Goal: Task Accomplishment & Management: Use online tool/utility

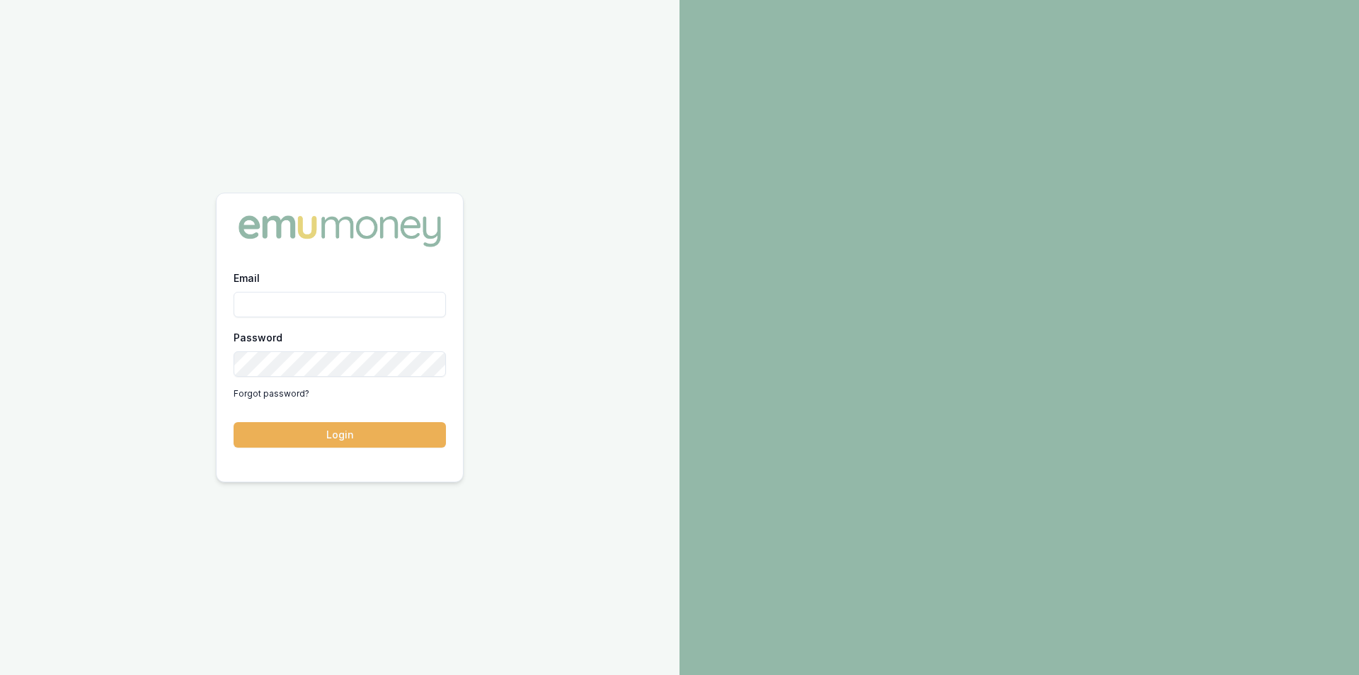
type input "[PERSON_NAME][EMAIL_ADDRESS][PERSON_NAME][DOMAIN_NAME]"
click at [349, 439] on button "Login" at bounding box center [340, 434] width 212 height 25
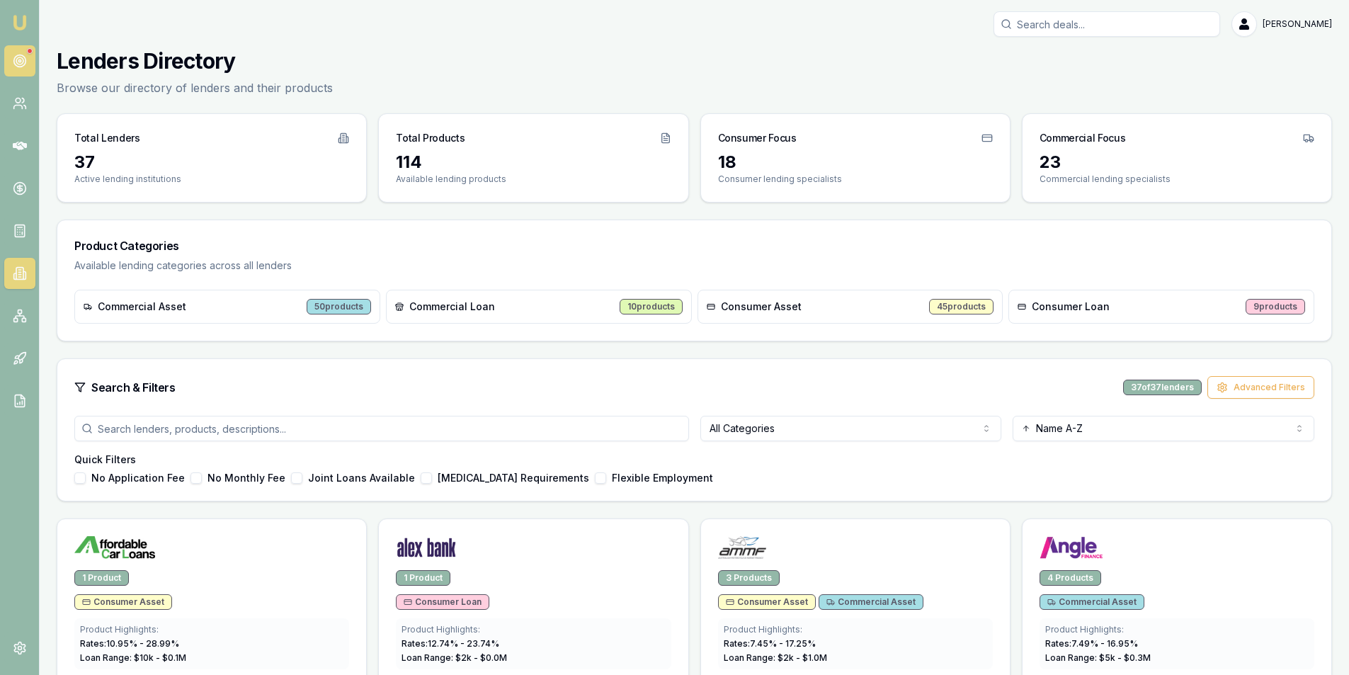
click at [30, 57] on link at bounding box center [19, 60] width 31 height 31
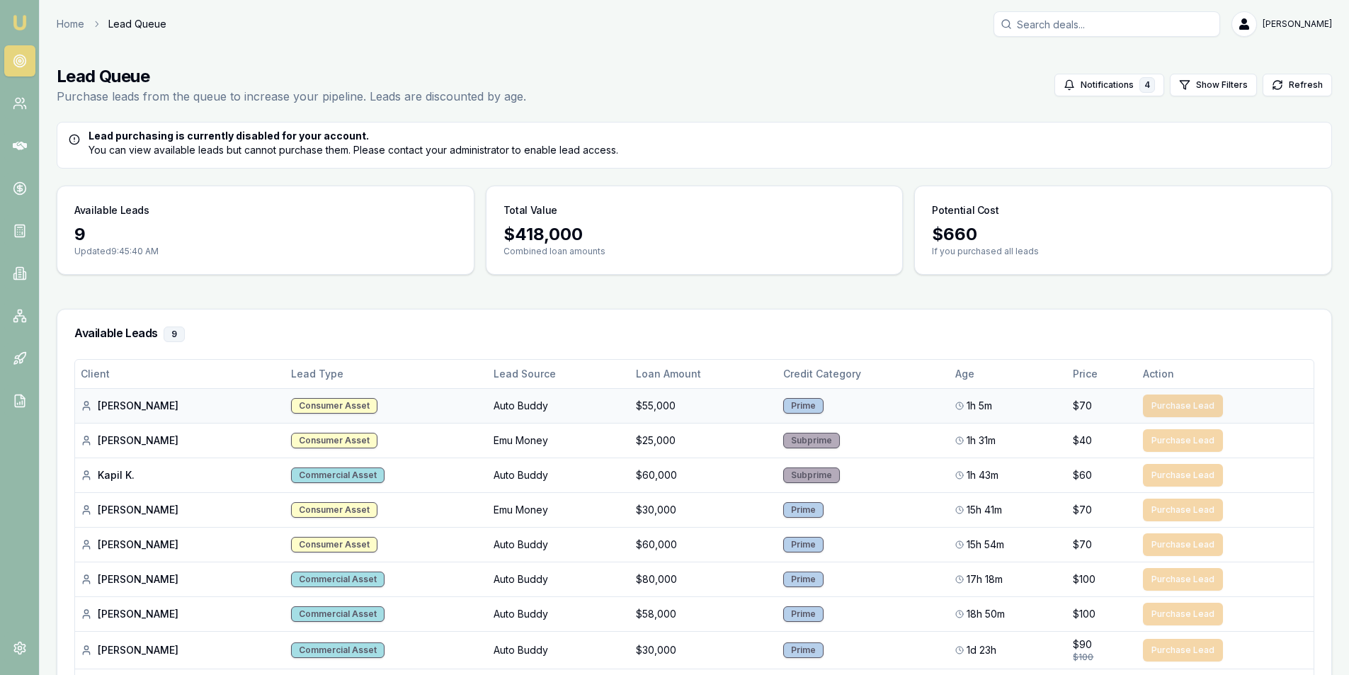
click at [1194, 411] on td "Purchase Lead" at bounding box center [1225, 405] width 176 height 35
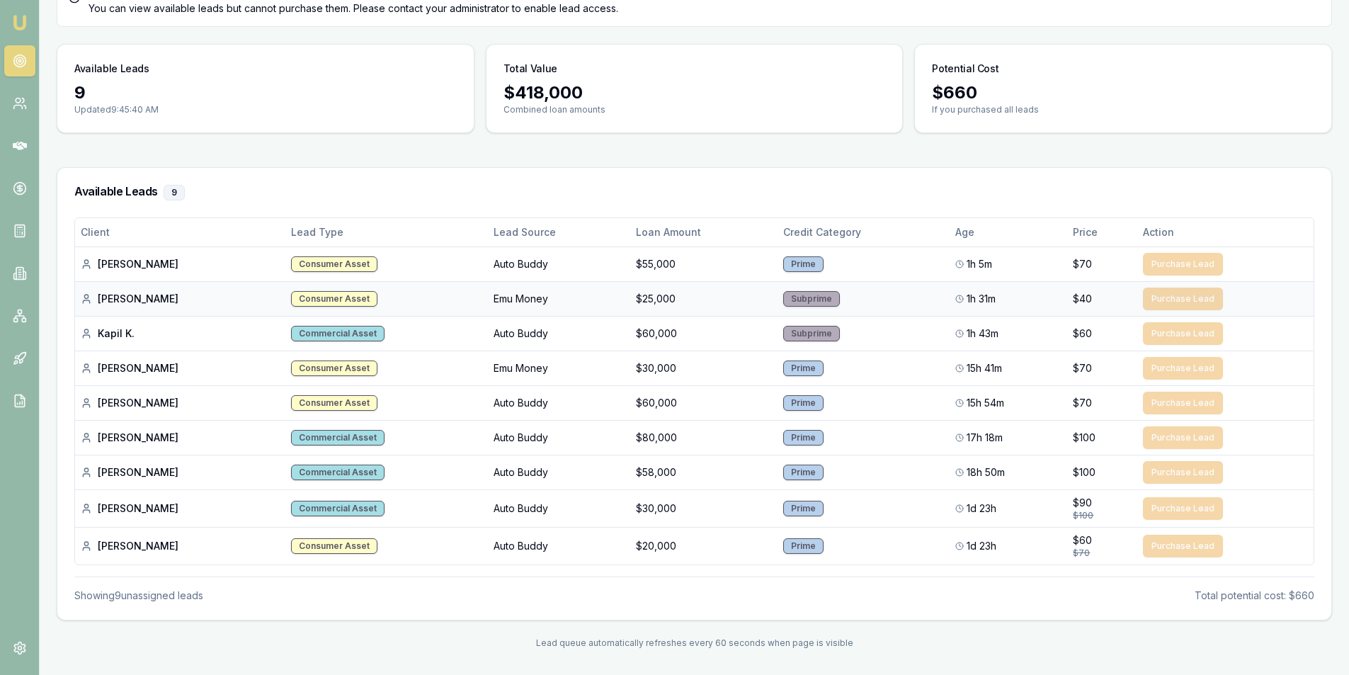
click at [864, 309] on td "Subprime" at bounding box center [863, 298] width 172 height 35
click at [789, 302] on div "Subprime" at bounding box center [811, 299] width 57 height 16
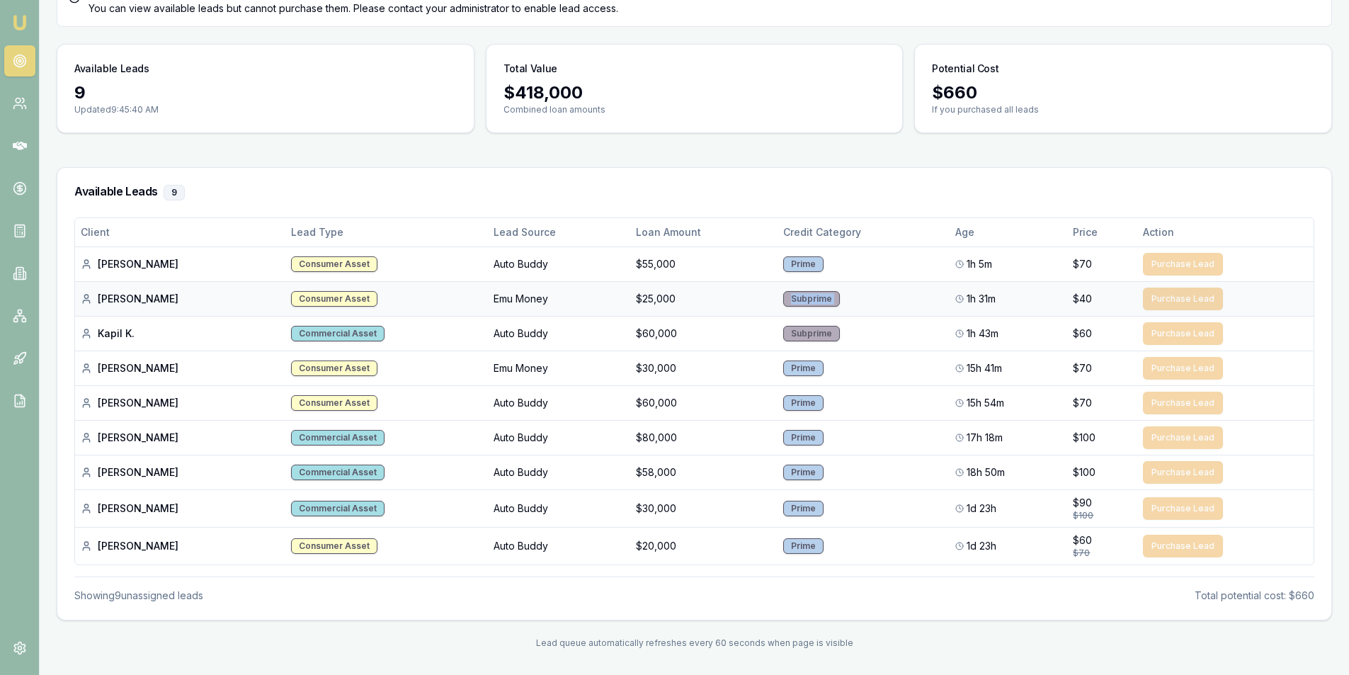
click at [789, 302] on div "Subprime" at bounding box center [811, 299] width 57 height 16
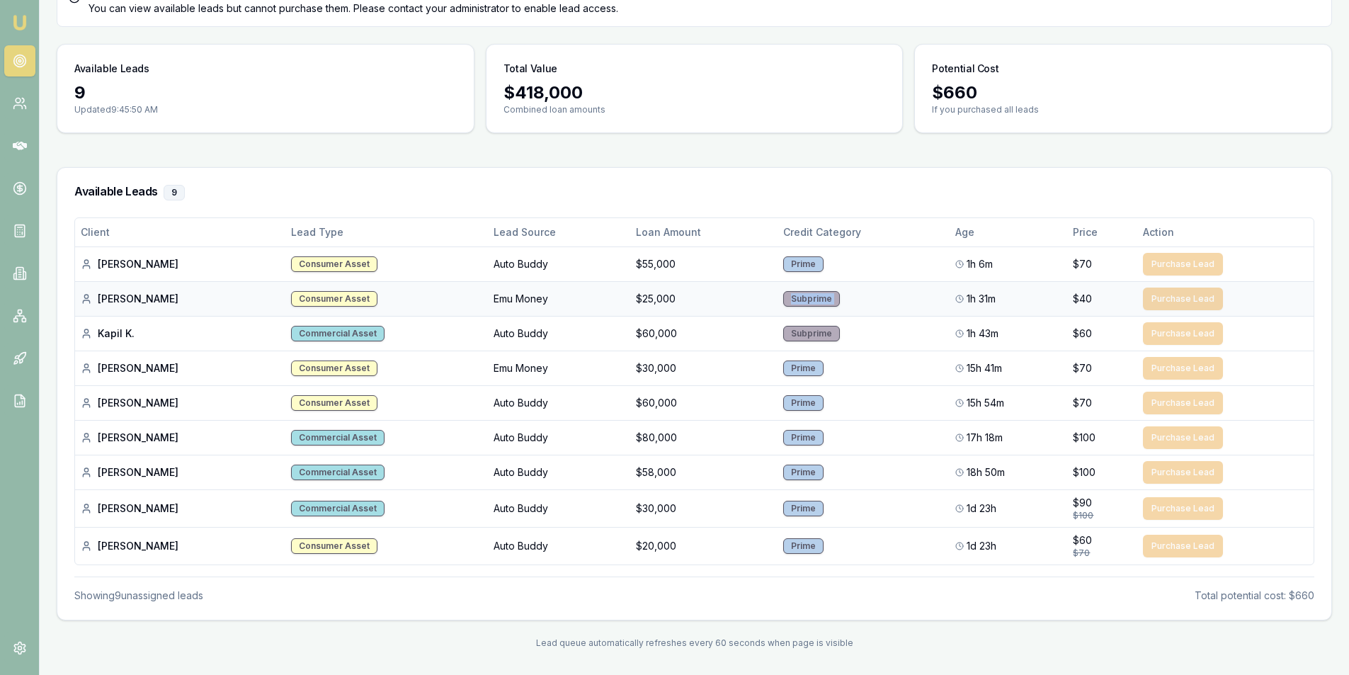
click at [789, 302] on div "Subprime" at bounding box center [811, 299] width 57 height 16
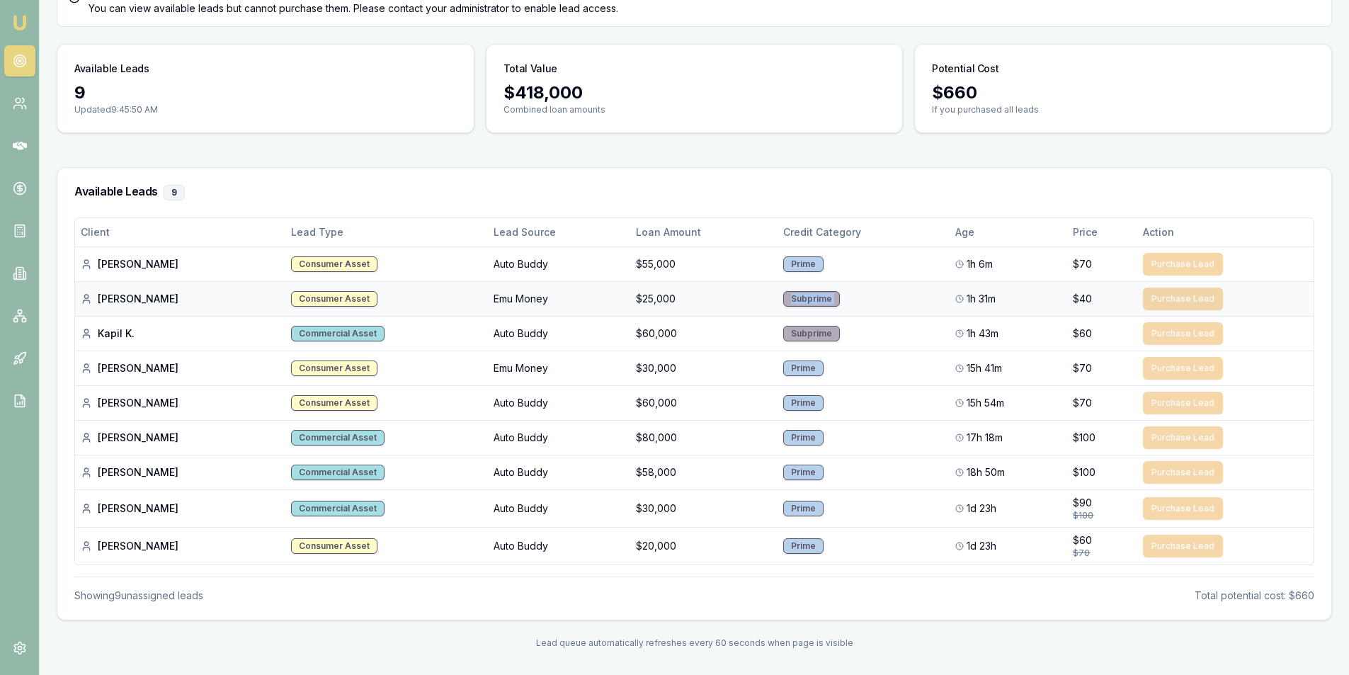
click at [789, 302] on div "Subprime" at bounding box center [811, 299] width 57 height 16
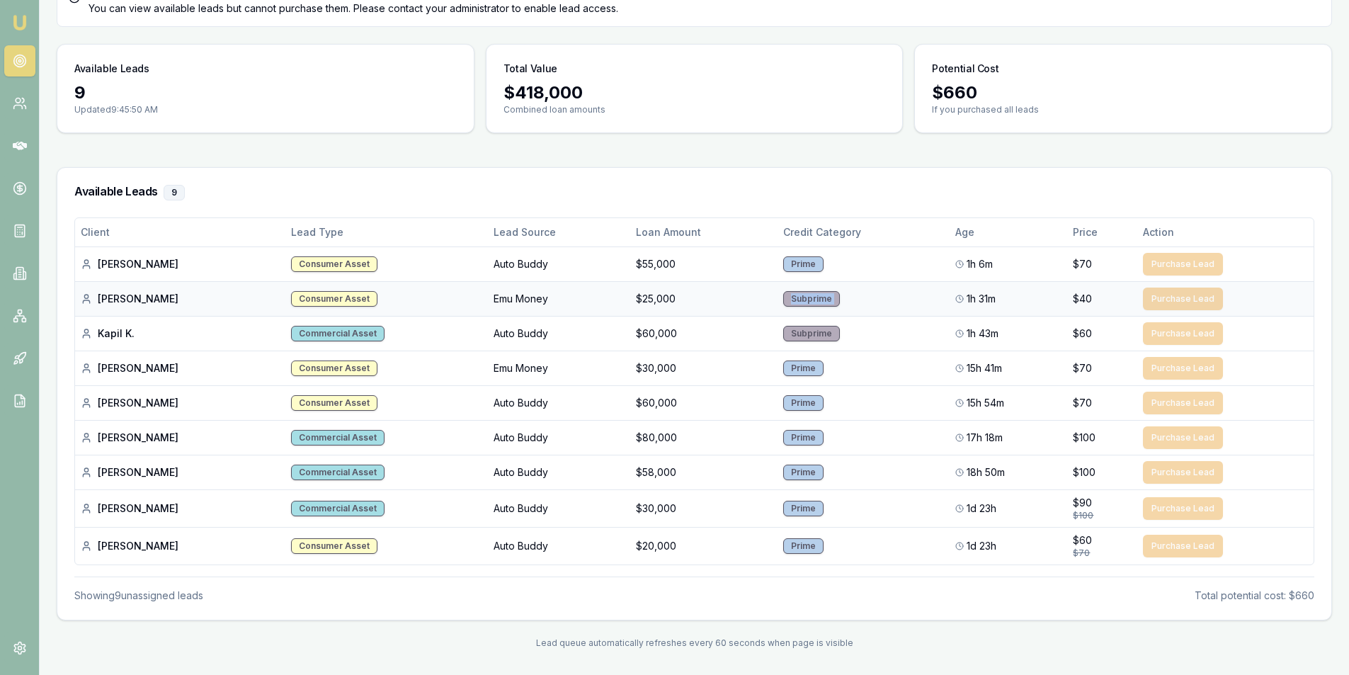
click at [789, 302] on div "Subprime" at bounding box center [811, 299] width 57 height 16
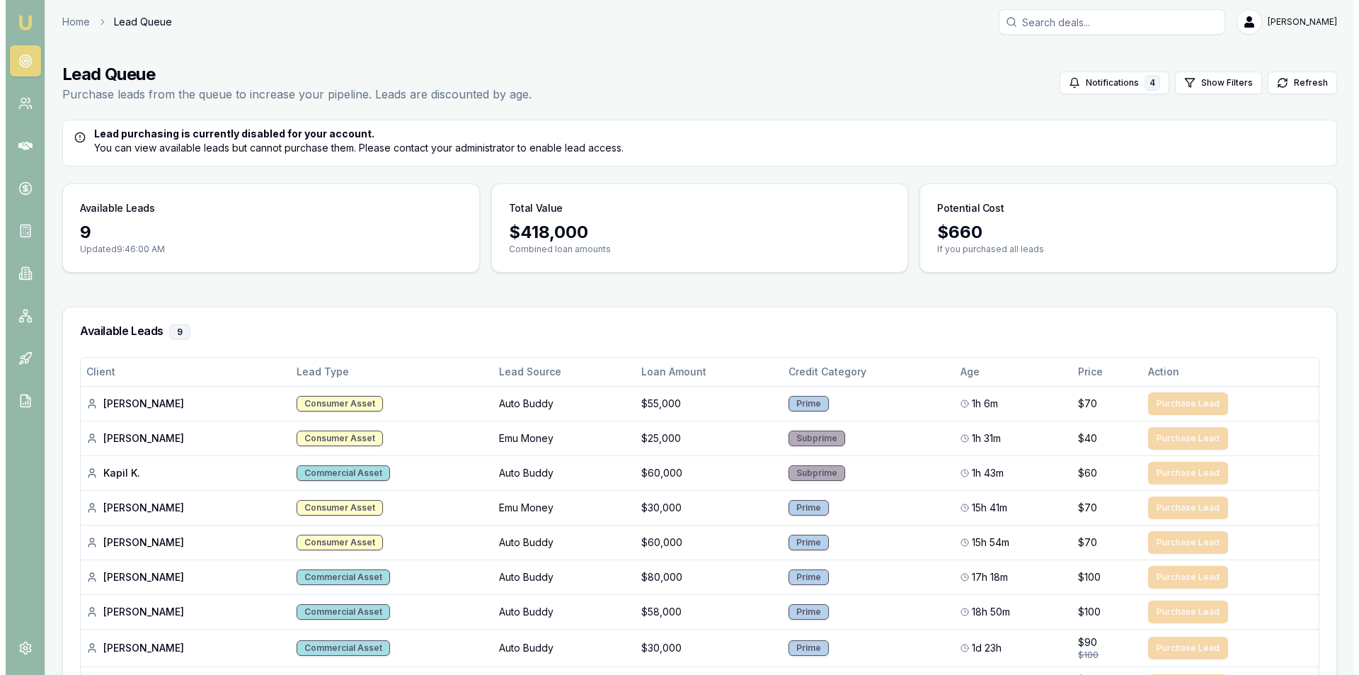
scroll to position [0, 0]
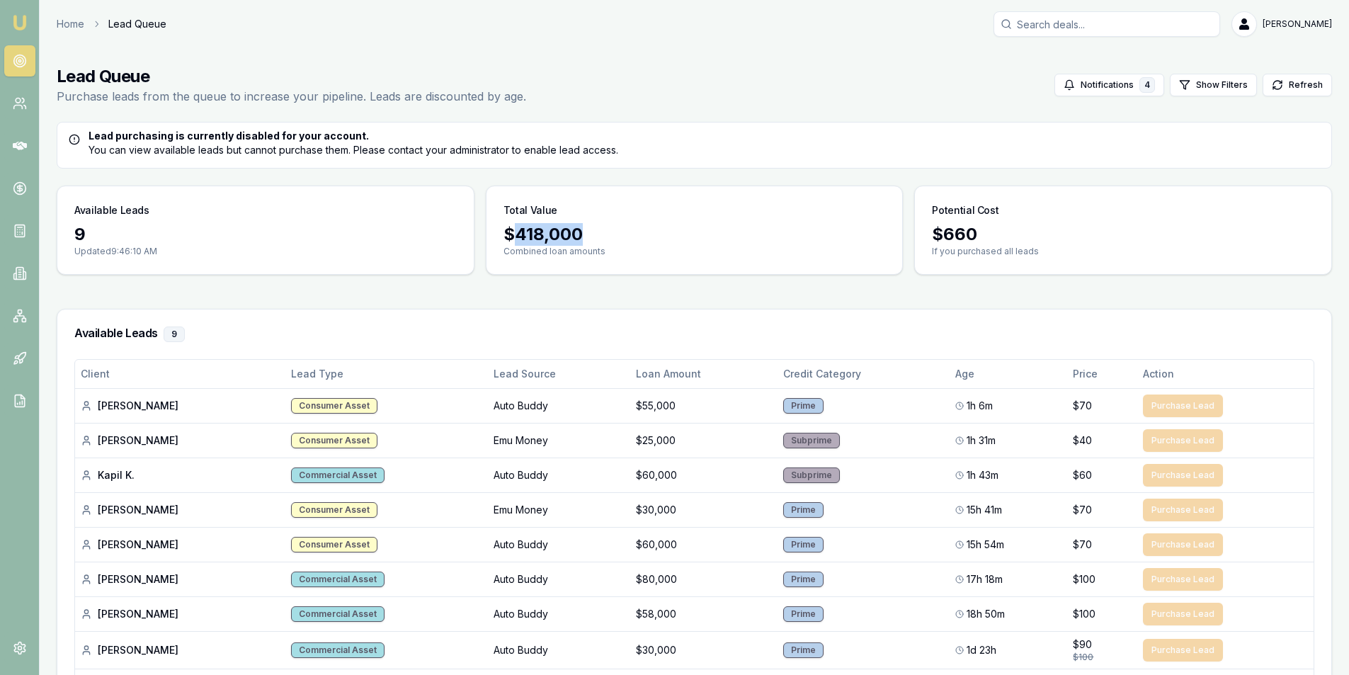
drag, startPoint x: 546, startPoint y: 236, endPoint x: 518, endPoint y: 239, distance: 27.8
click at [518, 239] on div "$ 418,000" at bounding box center [694, 234] width 382 height 23
copy div "418,000"
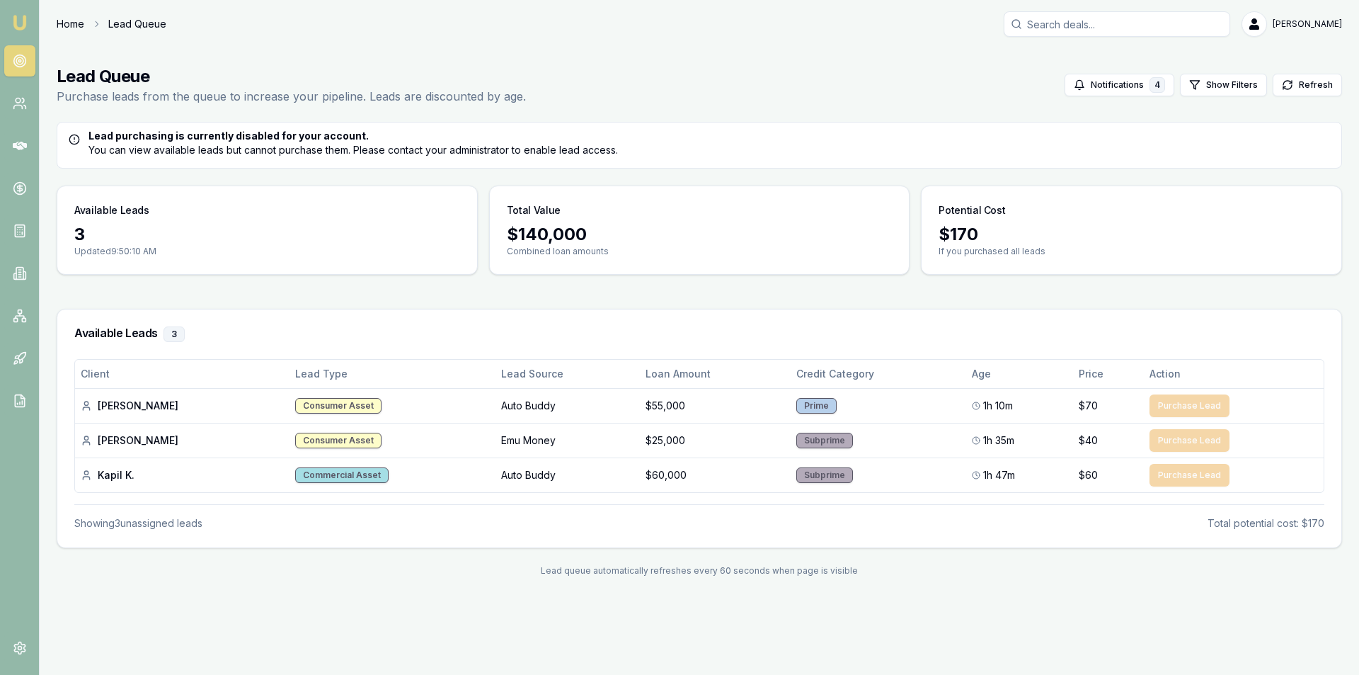
click at [75, 25] on link "Home" at bounding box center [71, 24] width 28 height 14
